Goal: Task Accomplishment & Management: Complete application form

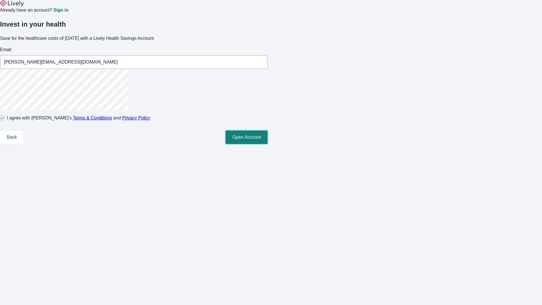
click at [268, 144] on button "Open Account" at bounding box center [247, 137] width 42 height 14
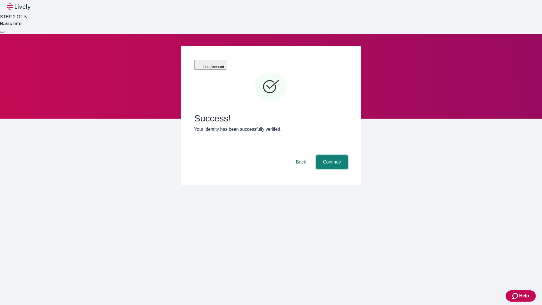
click at [331, 155] on button "Continue" at bounding box center [332, 162] width 32 height 14
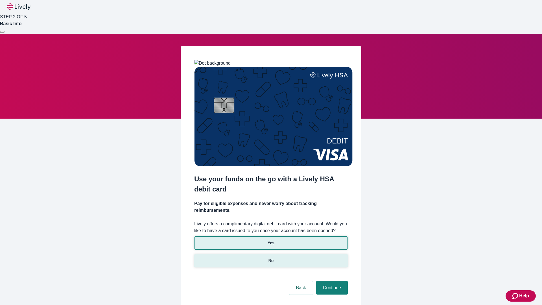
click at [271, 258] on p "No" at bounding box center [270, 261] width 5 height 6
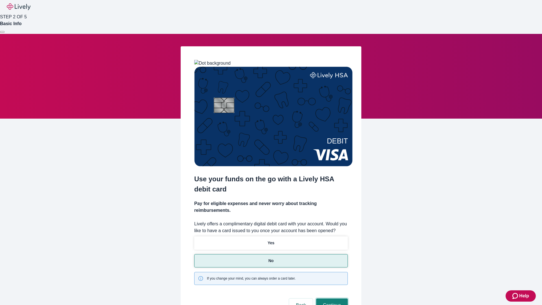
click at [331, 298] on button "Continue" at bounding box center [332, 305] width 32 height 14
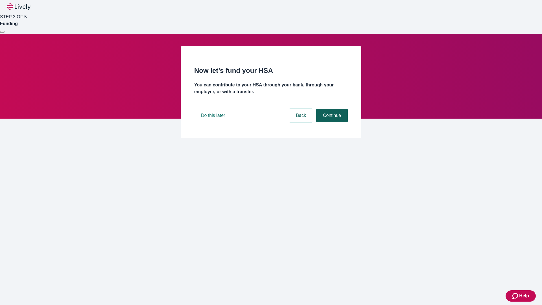
click at [331, 122] on button "Continue" at bounding box center [332, 116] width 32 height 14
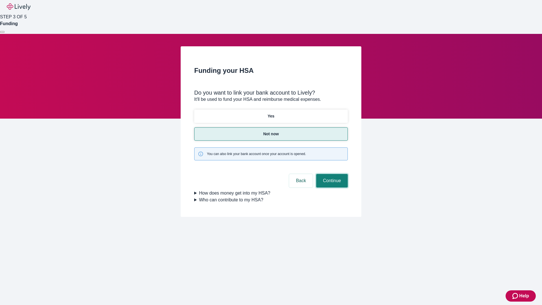
click at [331, 174] on button "Continue" at bounding box center [332, 181] width 32 height 14
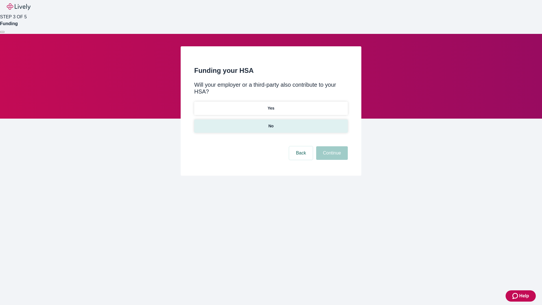
click at [271, 123] on p "No" at bounding box center [270, 126] width 5 height 6
click at [331, 146] on button "Continue" at bounding box center [332, 153] width 32 height 14
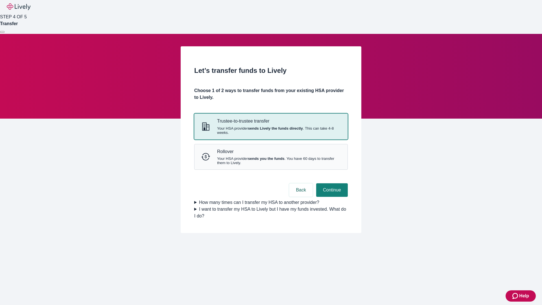
click at [271, 130] on strong "sends Lively the funds directly" at bounding box center [275, 128] width 55 height 4
click at [331, 197] on button "Continue" at bounding box center [332, 190] width 32 height 14
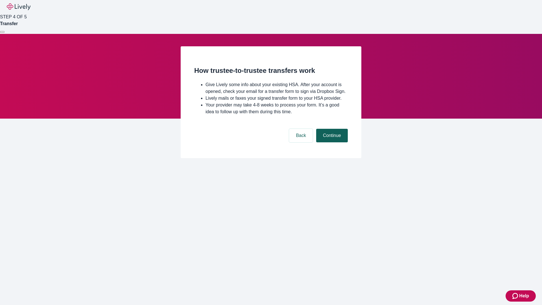
click at [331, 142] on button "Continue" at bounding box center [332, 136] width 32 height 14
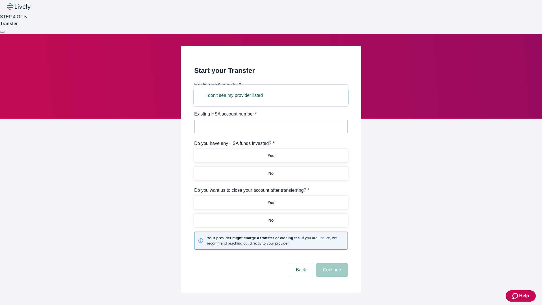
click at [236, 95] on button "I don't see my provider listed" at bounding box center [234, 96] width 71 height 14
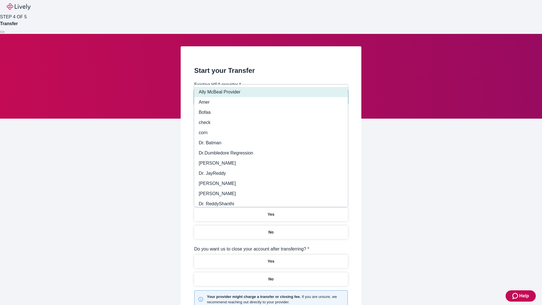
type input "Other"
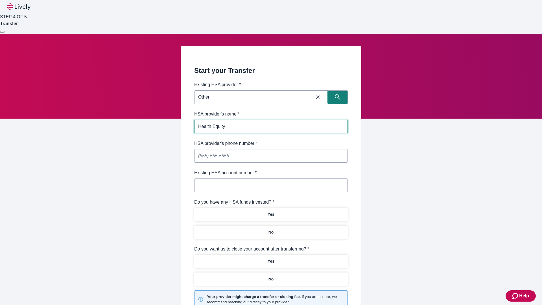
type input "Health Equity"
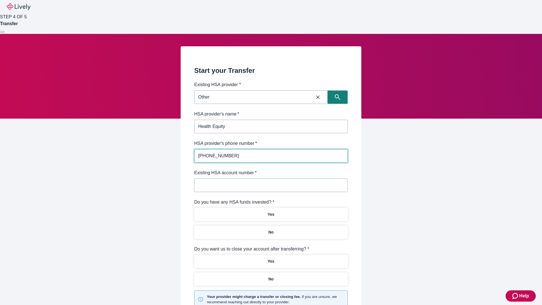
type input "[PHONE_NUMBER]"
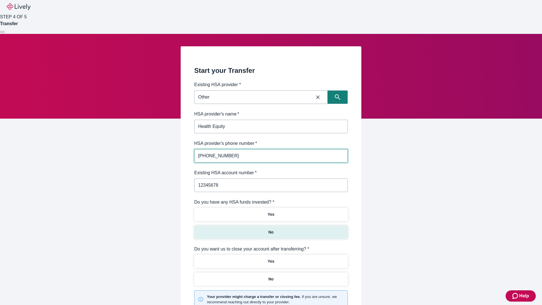
type input "12345678"
click at [271, 229] on p "No" at bounding box center [270, 232] width 5 height 6
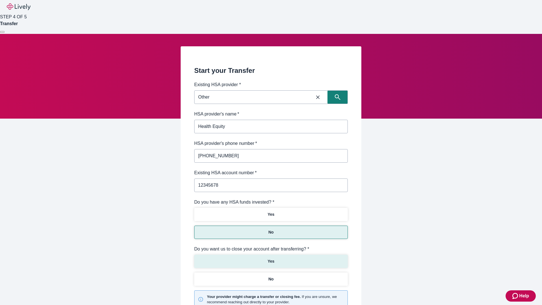
click at [271, 258] on p "Yes" at bounding box center [271, 261] width 7 height 6
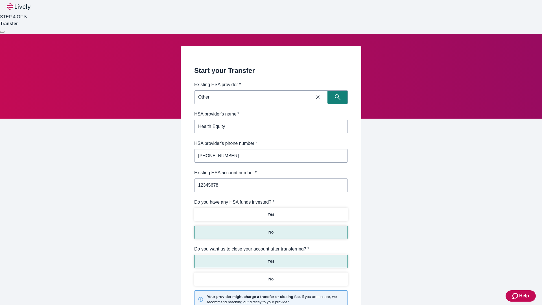
scroll to position [59, 0]
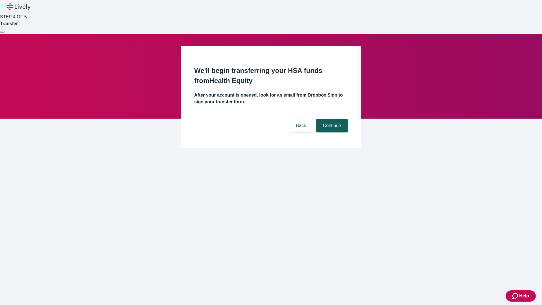
click at [331, 119] on button "Continue" at bounding box center [332, 126] width 32 height 14
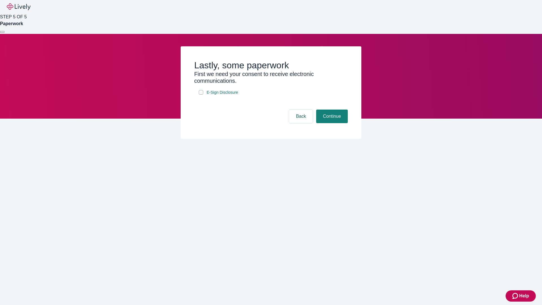
click at [201, 95] on input "E-Sign Disclosure" at bounding box center [201, 92] width 5 height 5
checkbox input "true"
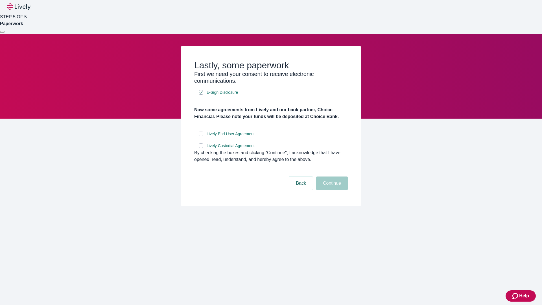
click at [201, 136] on input "Lively End User Agreement" at bounding box center [201, 134] width 5 height 5
checkbox input "true"
click at [201, 148] on input "Lively Custodial Agreement" at bounding box center [201, 145] width 5 height 5
checkbox input "true"
click at [331, 190] on button "Continue" at bounding box center [332, 183] width 32 height 14
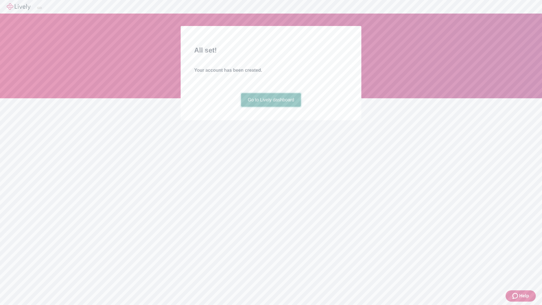
click at [271, 107] on link "Go to Lively dashboard" at bounding box center [271, 100] width 60 height 14
